Goal: Task Accomplishment & Management: Complete application form

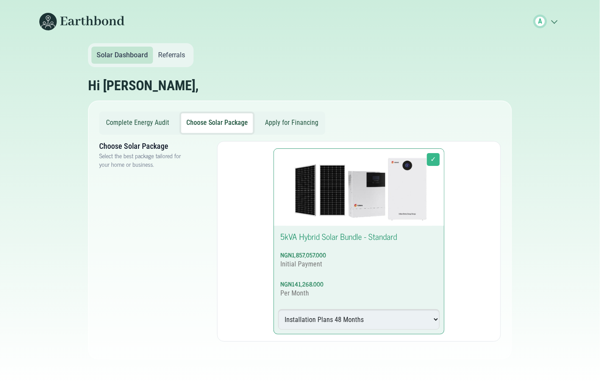
click at [154, 123] on button "Complete Energy Audit" at bounding box center [137, 123] width 73 height 20
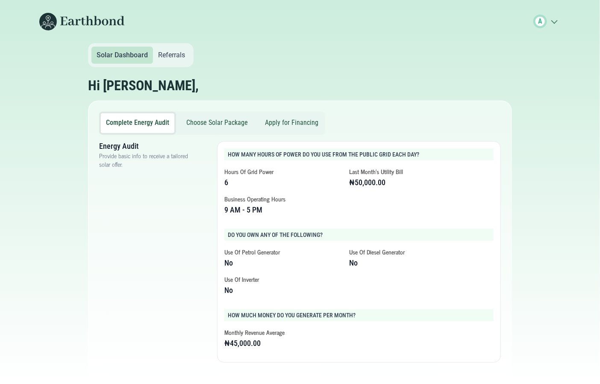
click at [280, 115] on button "Apply for Financing" at bounding box center [292, 123] width 64 height 20
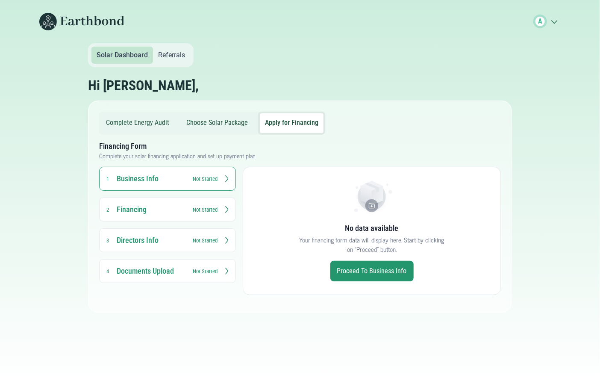
click at [186, 206] on button "Financing 2 Not Started" at bounding box center [167, 209] width 137 height 24
click at [185, 185] on button "Business Info 1 Not Started" at bounding box center [167, 179] width 137 height 24
click at [357, 270] on link "Proceed to Business Info" at bounding box center [371, 271] width 83 height 21
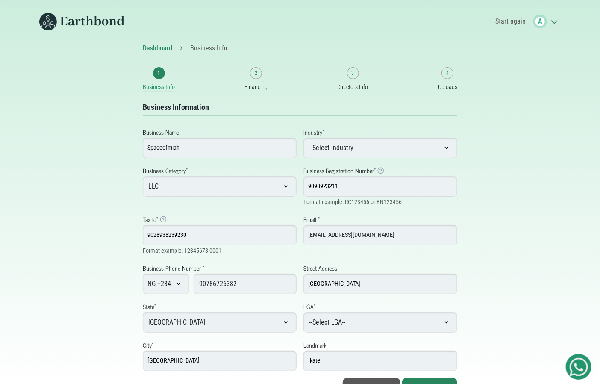
scroll to position [11, 0]
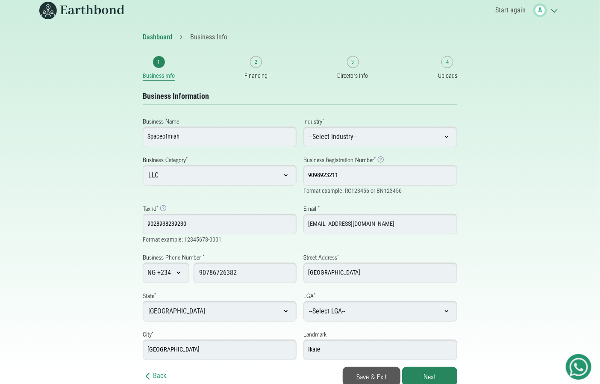
click at [369, 139] on select "--Select Industry-- Agriculture Agro-Processing Advertising & Public Relations …" at bounding box center [380, 136] width 154 height 21
select select "Electronics & Mobile Phones"
click at [303, 126] on select "--Select Industry-- Agriculture Agro-Processing Advertising & Public Relations …" at bounding box center [380, 136] width 154 height 21
click at [334, 312] on select "--Select LGA-- Agege Ajeromi-Ifelodun Alimosho Amuwo-Odofin Apapa Badagry Epe E…" at bounding box center [380, 311] width 154 height 21
select select "Alimosho"
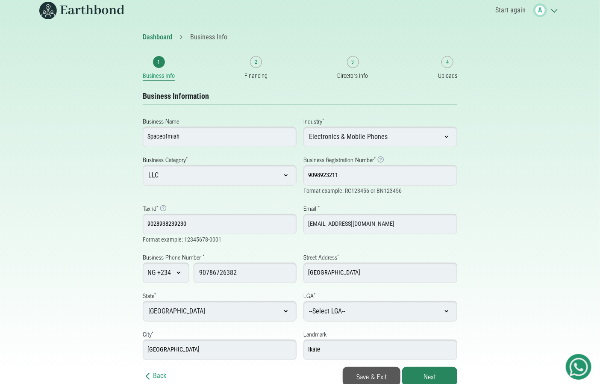
click at [303, 301] on select "--Select LGA-- Agege Ajeromi-Ifelodun Alimosho Amuwo-Odofin Apapa Badagry Epe E…" at bounding box center [380, 311] width 154 height 21
click at [376, 381] on button "Save & Exit" at bounding box center [372, 376] width 58 height 19
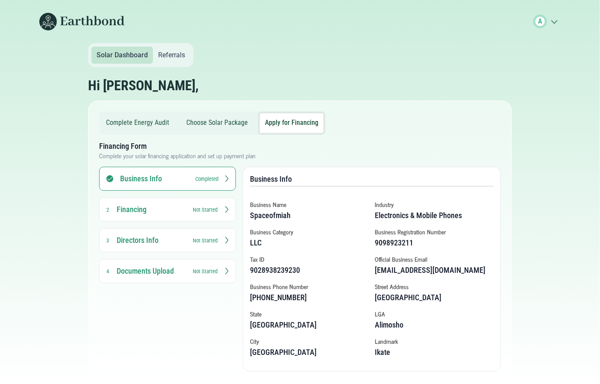
scroll to position [12, 0]
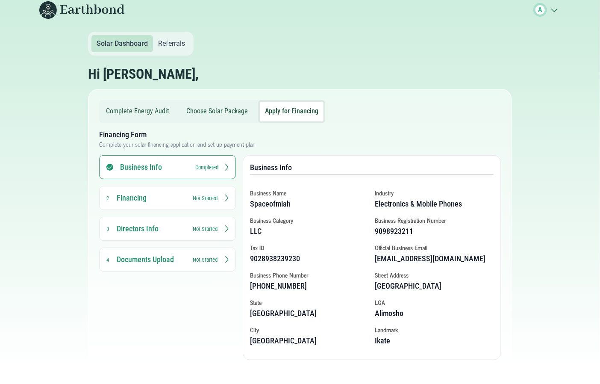
click at [197, 200] on small "Not Started" at bounding box center [205, 198] width 25 height 8
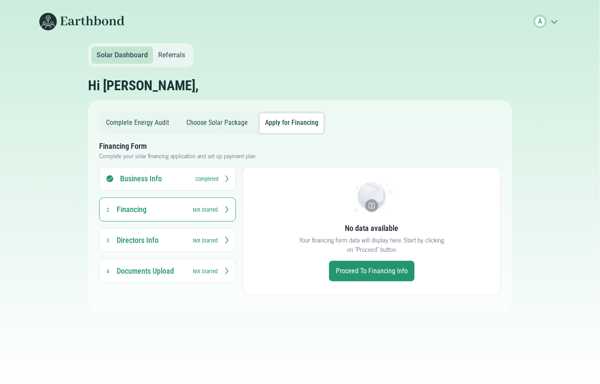
scroll to position [0, 0]
click at [196, 235] on button "Directors Info 3 Not Started" at bounding box center [167, 240] width 137 height 24
click at [177, 272] on h3 "Documents Upload" at bounding box center [151, 271] width 68 height 10
click at [209, 115] on button "Choose Solar Package" at bounding box center [217, 123] width 72 height 20
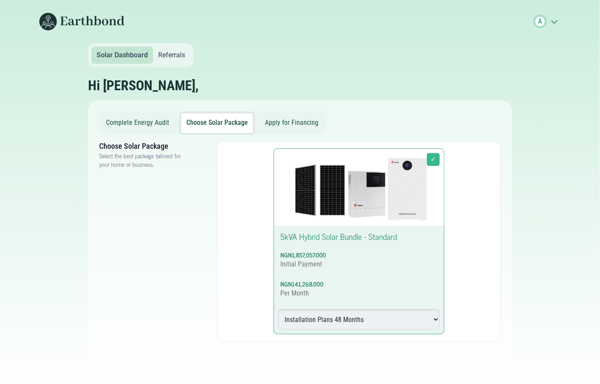
click at [129, 118] on button "Complete Energy Audit" at bounding box center [137, 123] width 73 height 20
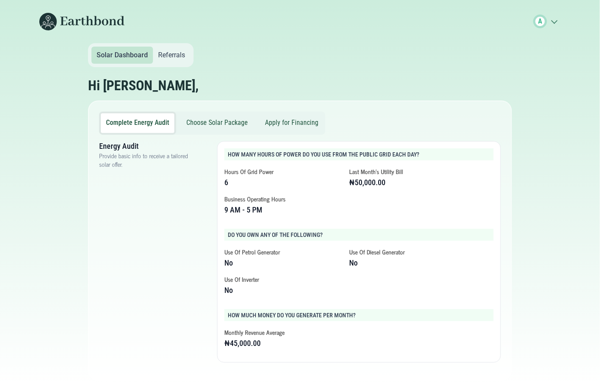
click at [168, 61] on link "Referrals" at bounding box center [171, 55] width 37 height 17
